Goal: Navigation & Orientation: Go to known website

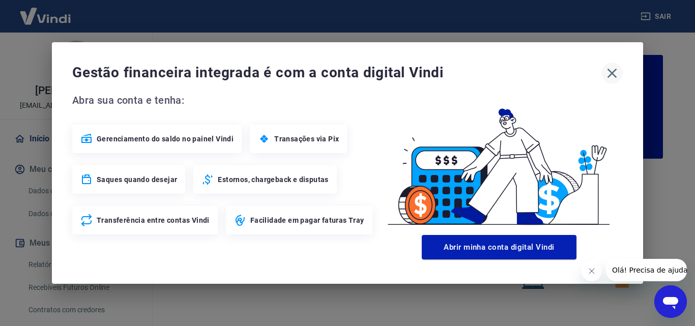
click at [612, 65] on button "button" at bounding box center [611, 73] width 21 height 21
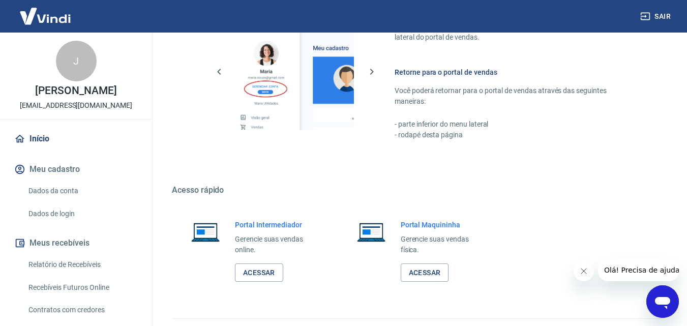
scroll to position [614, 0]
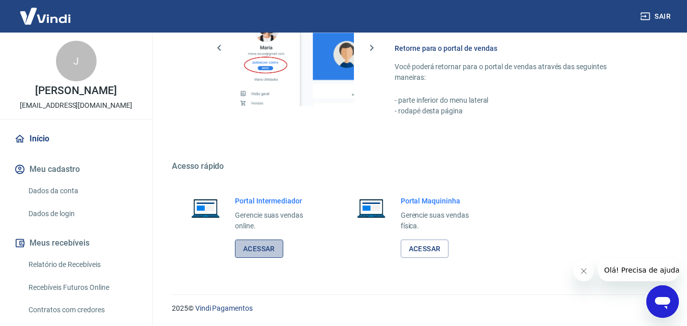
click at [254, 241] on link "Acessar" at bounding box center [259, 249] width 48 height 19
